Goal: Transaction & Acquisition: Purchase product/service

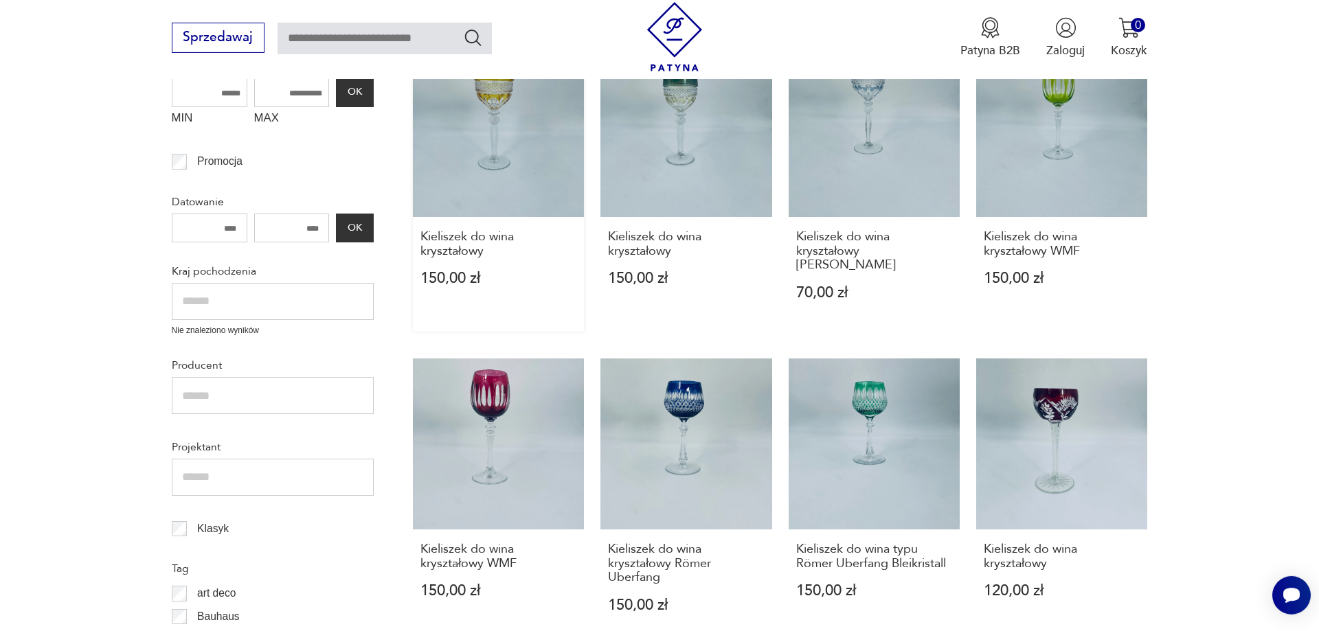
click at [514, 183] on link "Kieliszek do wina kryształowy 150,00 zł" at bounding box center [498, 189] width 171 height 286
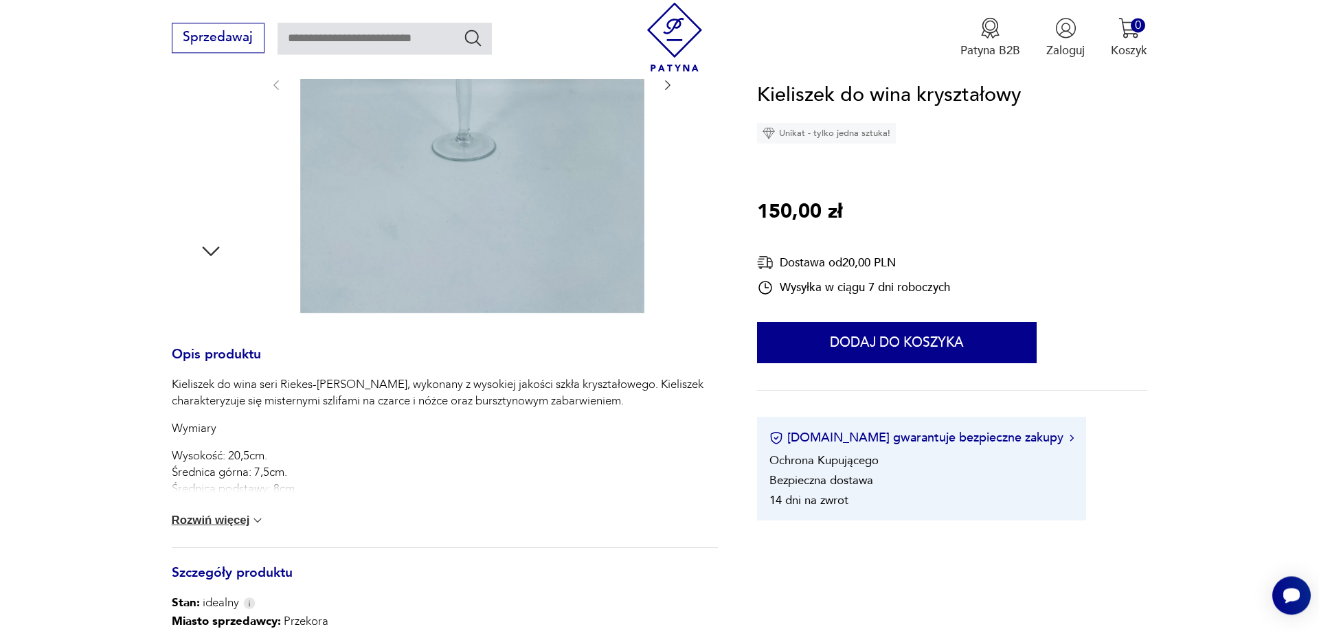
scroll to position [420, 0]
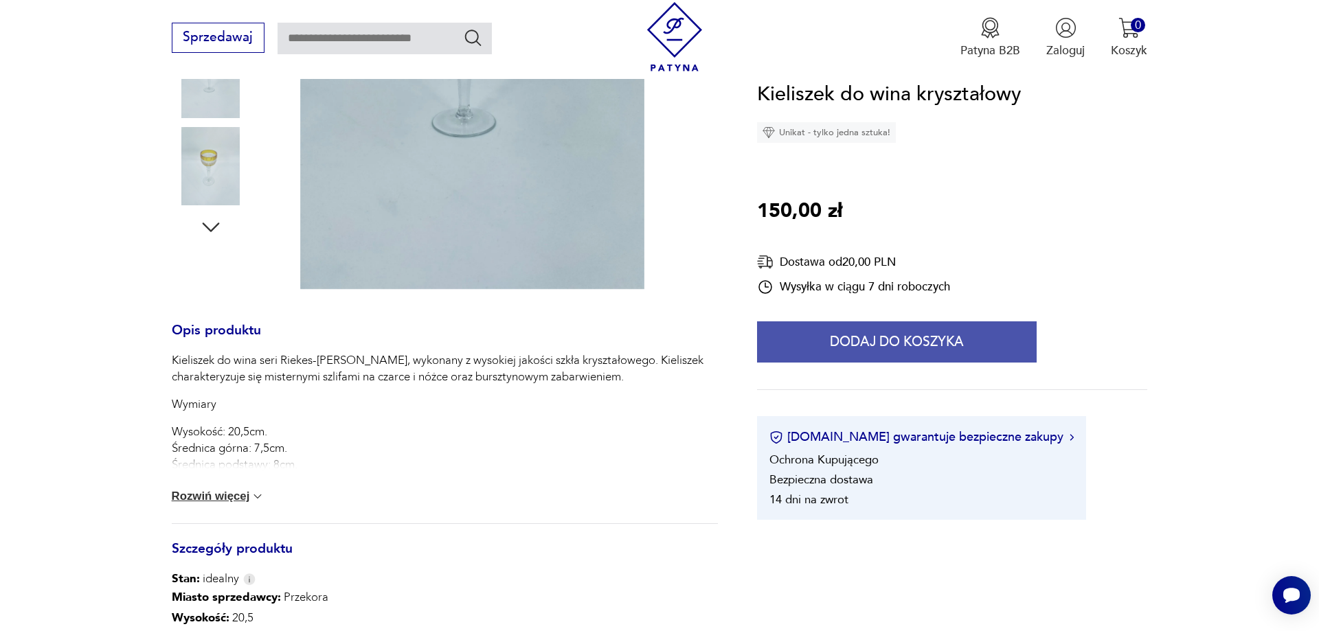
click at [892, 345] on button "Dodaj do koszyka" at bounding box center [897, 342] width 280 height 41
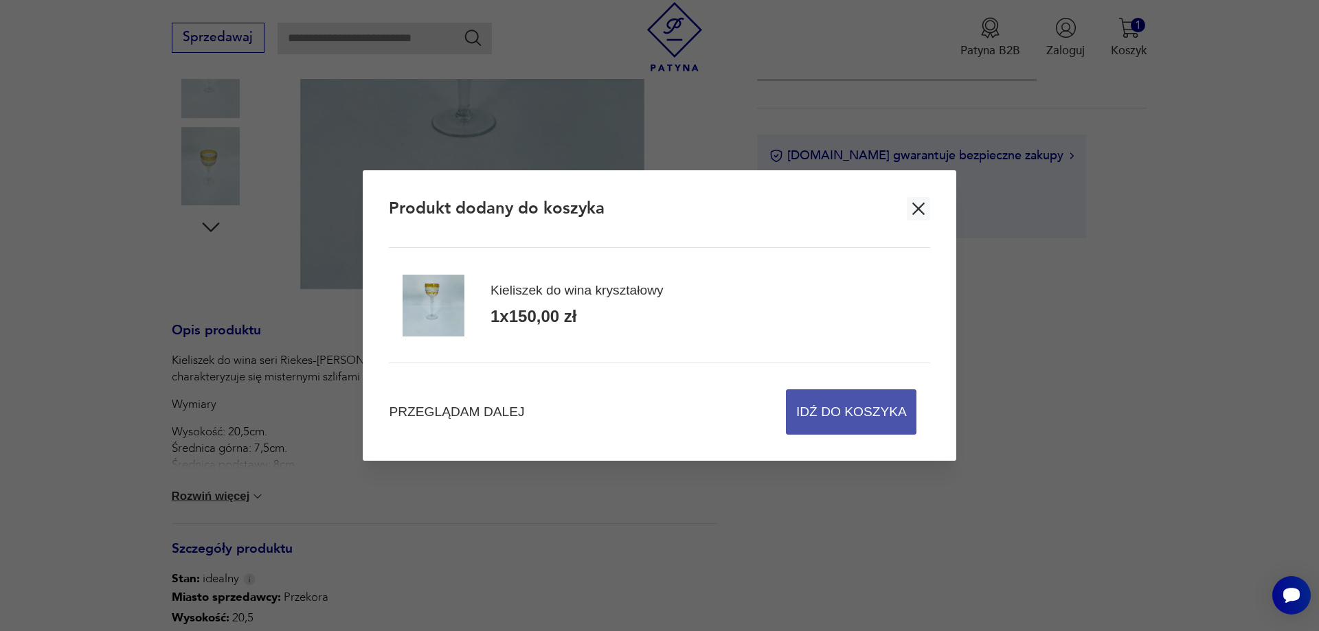
click at [878, 424] on span "Idź do koszyka" at bounding box center [851, 412] width 111 height 44
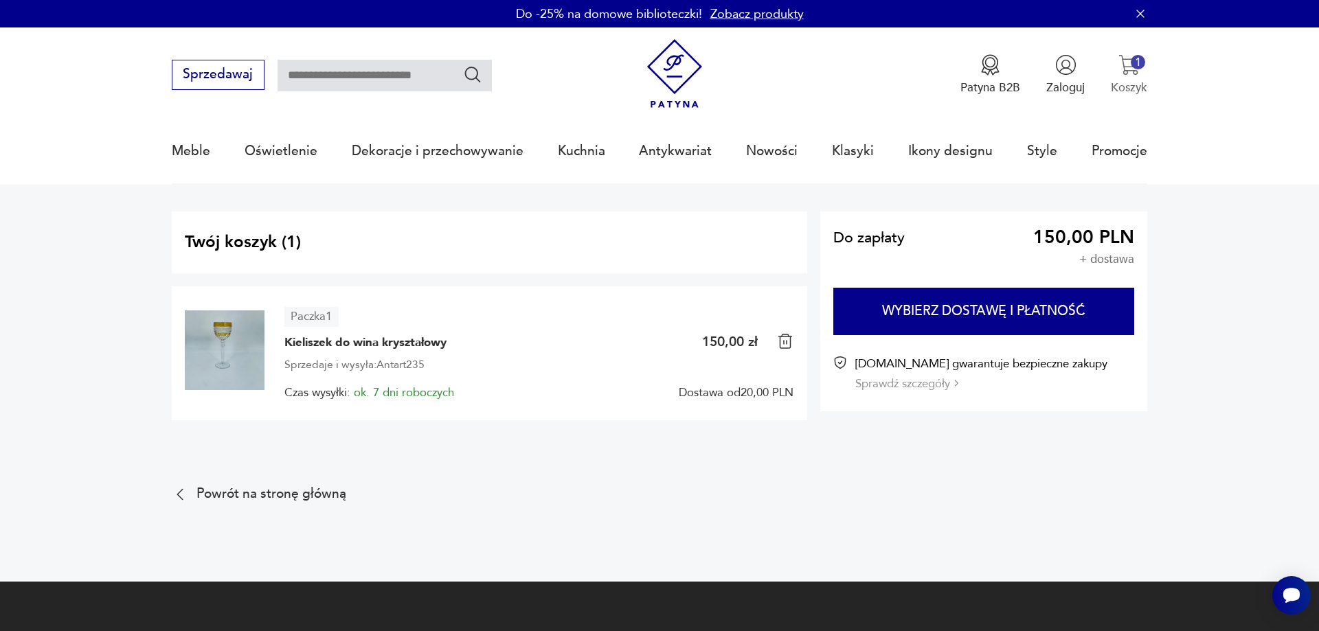
click at [1134, 69] on img "button" at bounding box center [1128, 64] width 21 height 21
click at [1200, 396] on section "Twój koszyk ( 1 ) Paczka 1 Kieliszek do wina kryształowy 1 150,00 zł Sprzedaje …" at bounding box center [659, 336] width 1319 height 302
